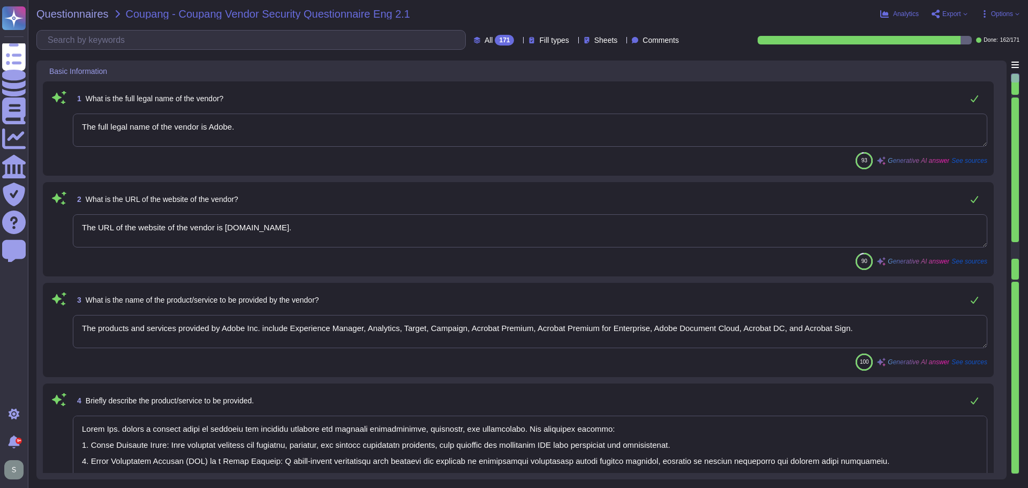
type textarea "The full legal name of the vendor is Adobe."
type textarea "The URL of the website of the vendor is [DOMAIN_NAME]."
type textarea "The products and services provided by Adobe Inc. include Experience Manager, An…"
type textarea "Adobe Inc. offers a diverse range of products and services designed for creativ…"
type textarea "Adobe offers several APIs to its clients, enabling them to integrate Adobe serv…"
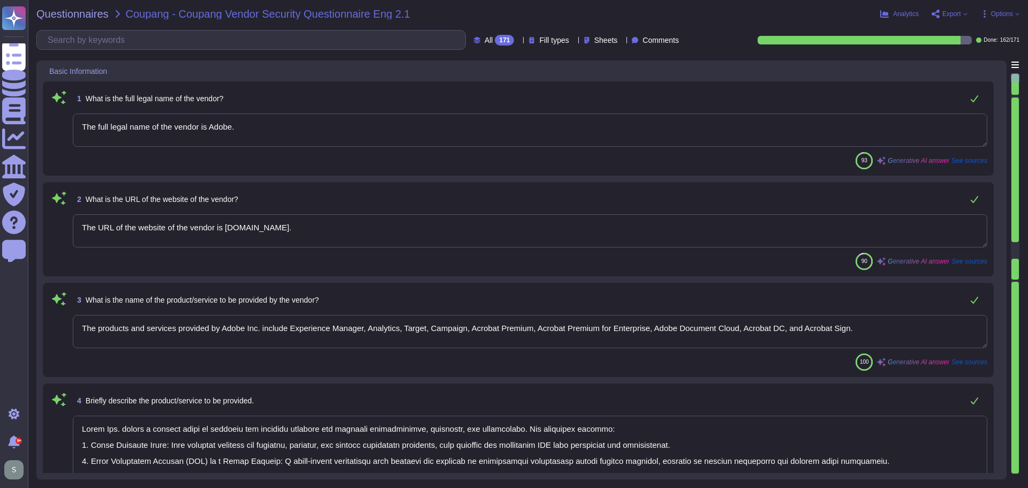
type textarea "Yes, Adobe maintains enterprise Information Security and Privacy Policies that …"
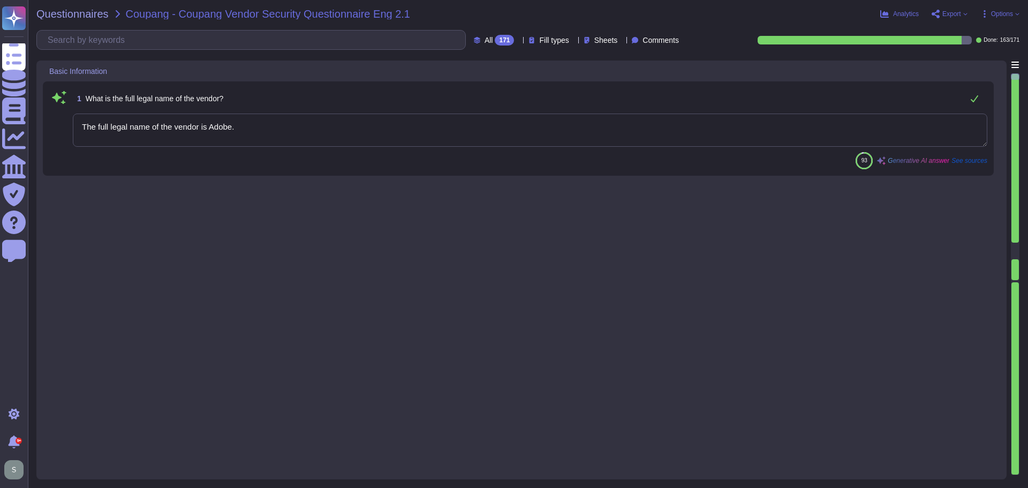
type textarea "The full legal name of the vendor is Adobe."
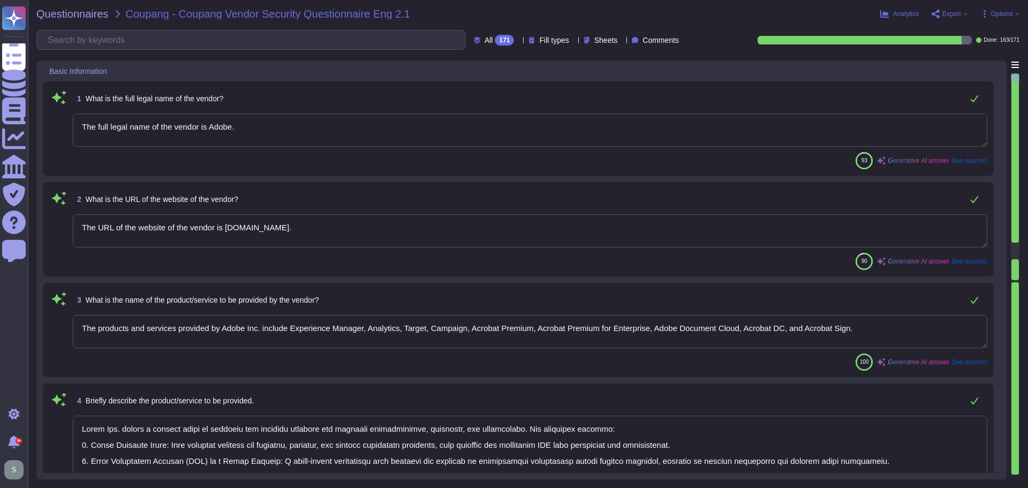
type textarea "The URL of the website of the vendor is www.adobe.com."
type textarea "The products and services provided by Adobe Inc. include Experience Manager, An…"
type textarea "Adobe Inc. offers a diverse range of products and services designed for creativ…"
type textarea "Adobe offers several APIs to its clients, enabling them to integrate Adobe serv…"
type textarea "Yes, Adobe maintains enterprise Information Security and Privacy Policies that …"
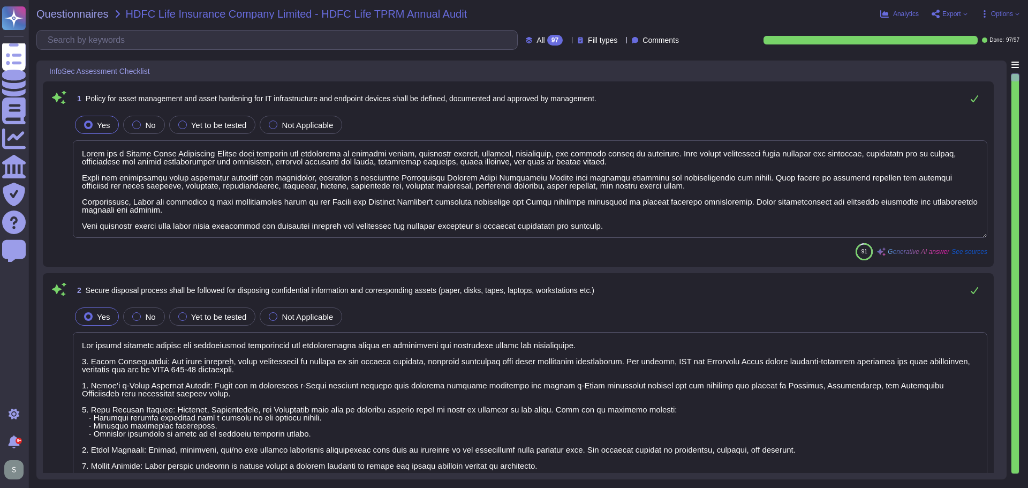
type textarea "Adobe has a System Asset Management Policy that outlines the management of hard…"
type textarea "The secure disposal process for confidential information and corresponding asse…"
type textarea "Amazon Web Services uses strong tenant isolation security and control capabilit…"
type textarea "Adobe maintains an inventory of system assets using its internal Configuration …"
